Goal: Information Seeking & Learning: Learn about a topic

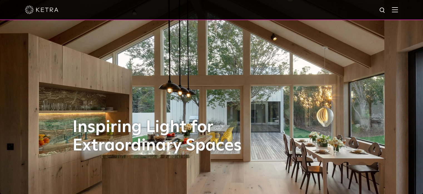
click at [396, 13] on div at bounding box center [211, 9] width 373 height 19
click at [396, 12] on img at bounding box center [395, 9] width 6 height 5
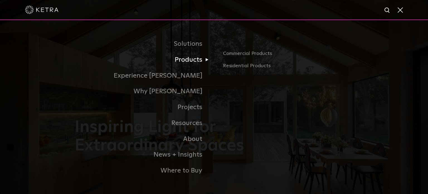
click at [199, 60] on link "Products" at bounding box center [144, 60] width 139 height 16
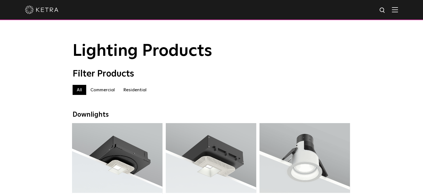
click at [136, 92] on label "Residential" at bounding box center [135, 90] width 32 height 10
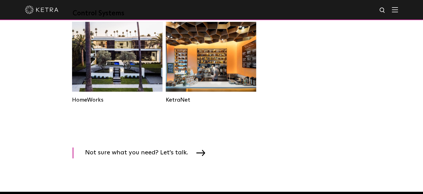
scroll to position [752, 0]
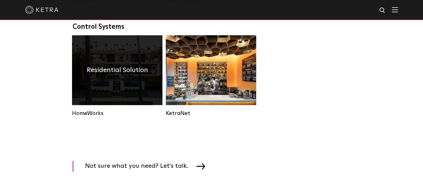
click at [101, 75] on h4 "Residential Solution" at bounding box center [117, 70] width 61 height 11
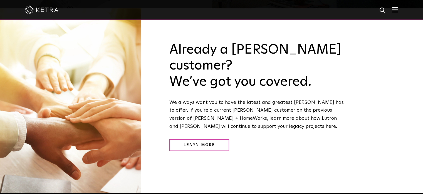
scroll to position [585, 0]
